Goal: Task Accomplishment & Management: Manage account settings

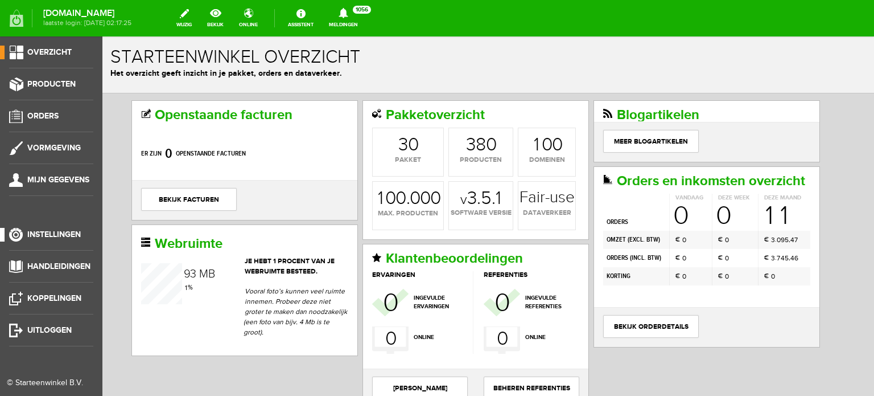
click at [73, 230] on span "Instellingen" at bounding box center [54, 234] width 54 height 10
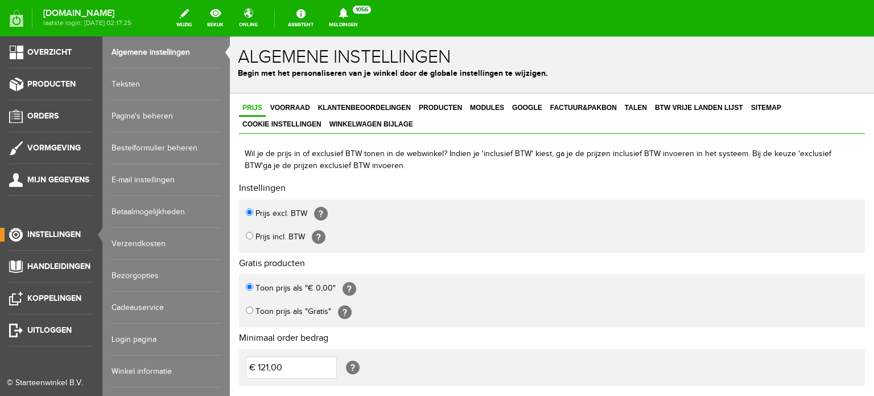
click at [138, 334] on link "Login pagina" at bounding box center [166, 339] width 109 height 32
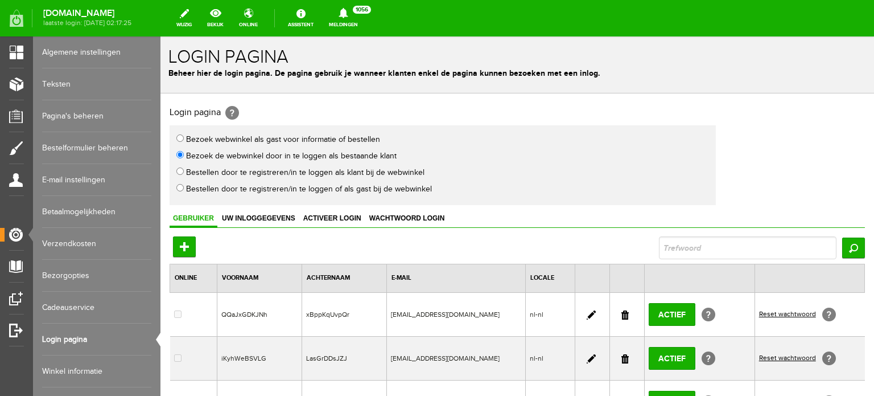
click at [622, 312] on link at bounding box center [625, 314] width 7 height 9
click at [622, 311] on link at bounding box center [625, 314] width 7 height 9
click at [622, 310] on link at bounding box center [625, 314] width 7 height 9
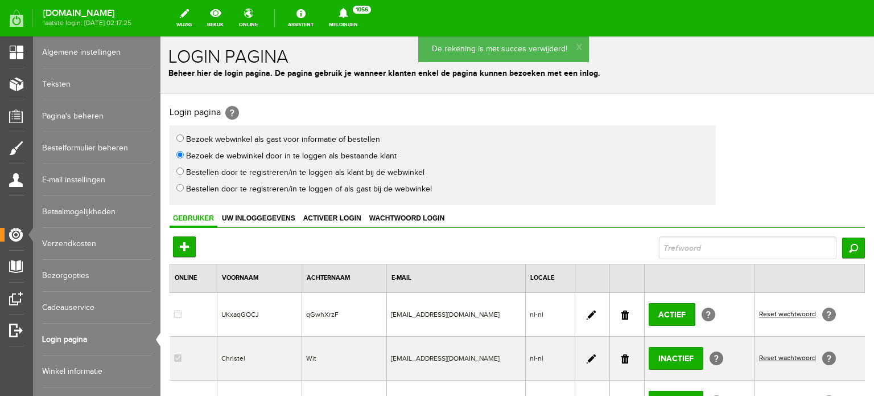
click at [622, 311] on link at bounding box center [625, 314] width 7 height 9
